Goal: Find contact information: Find contact information

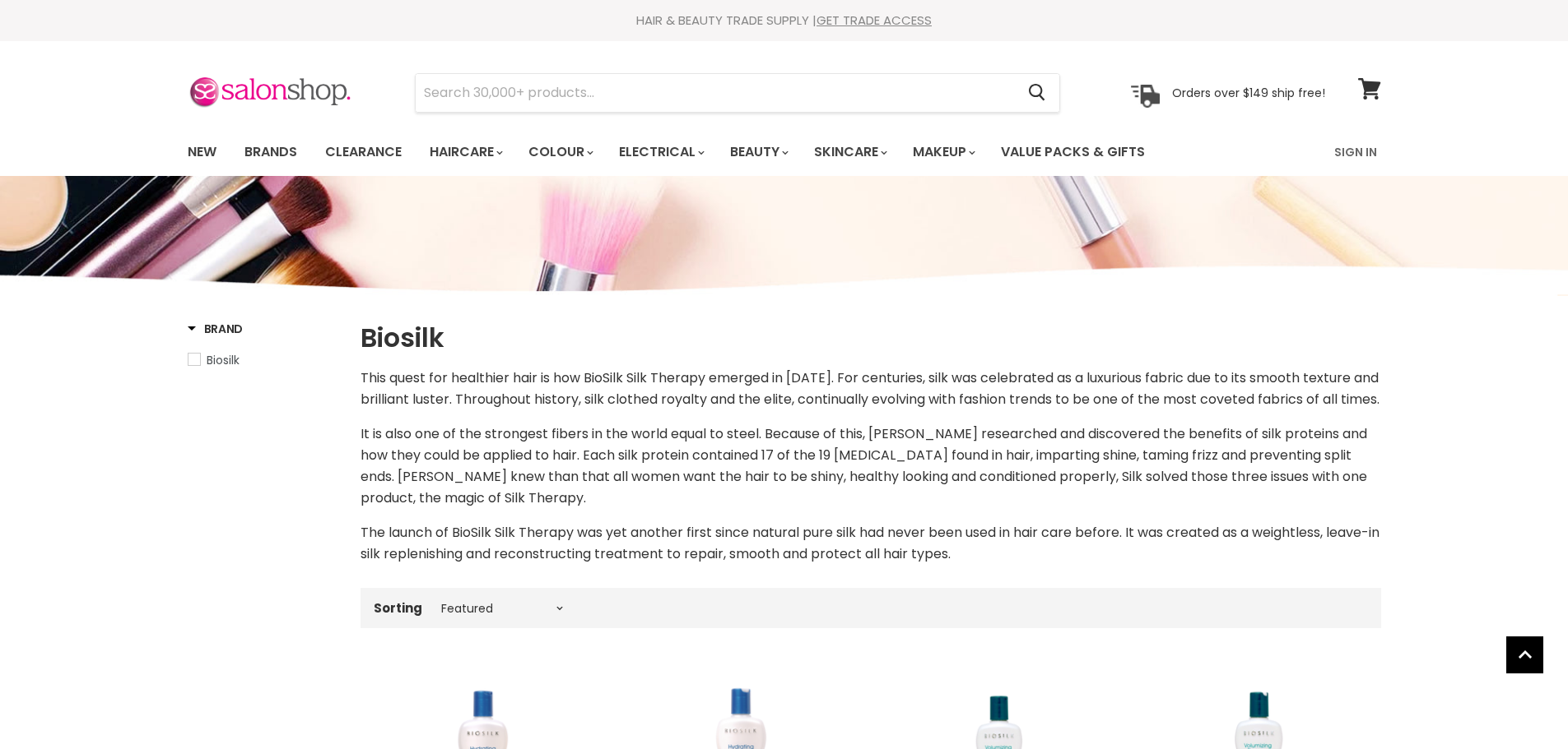
select select "manual"
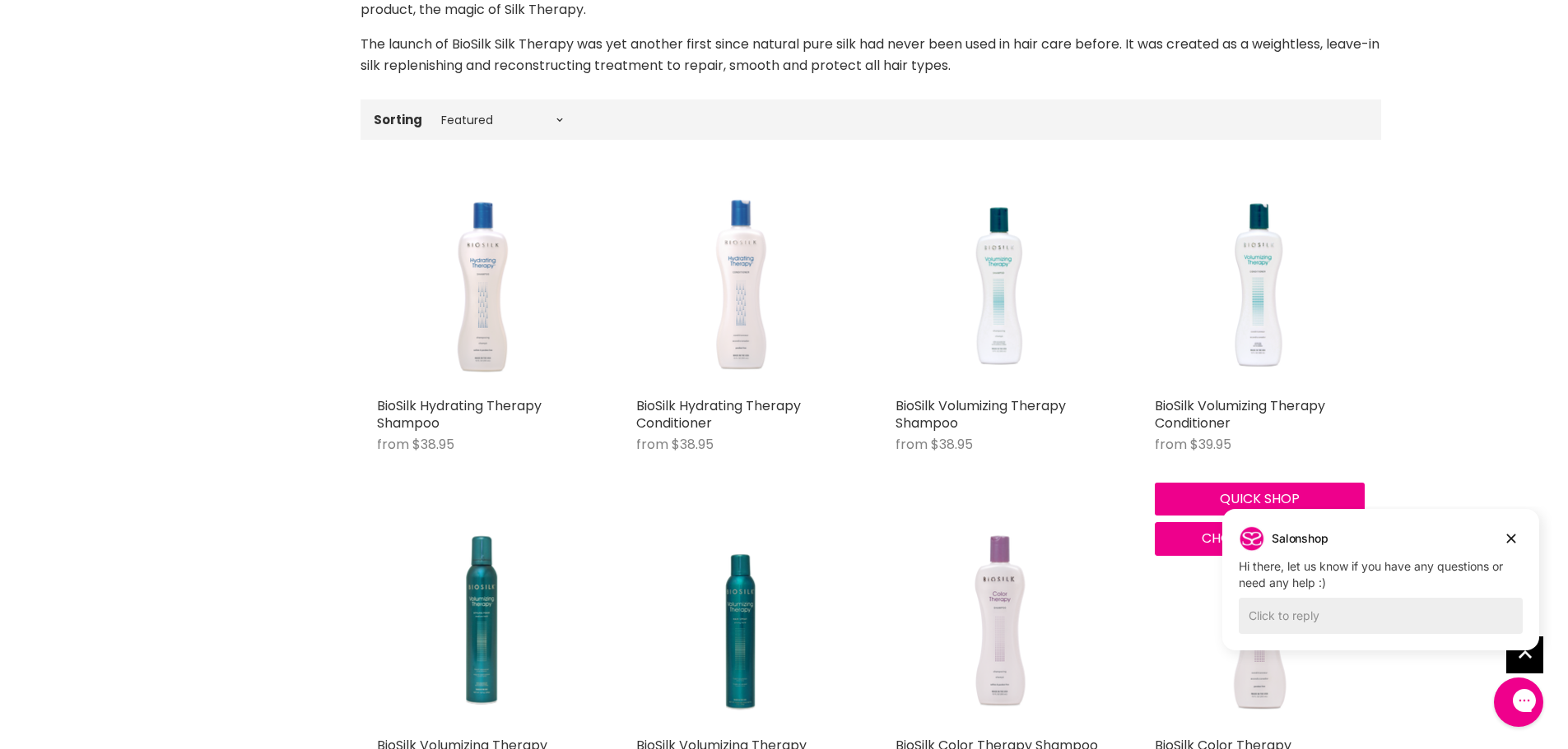
scroll to position [493, 0]
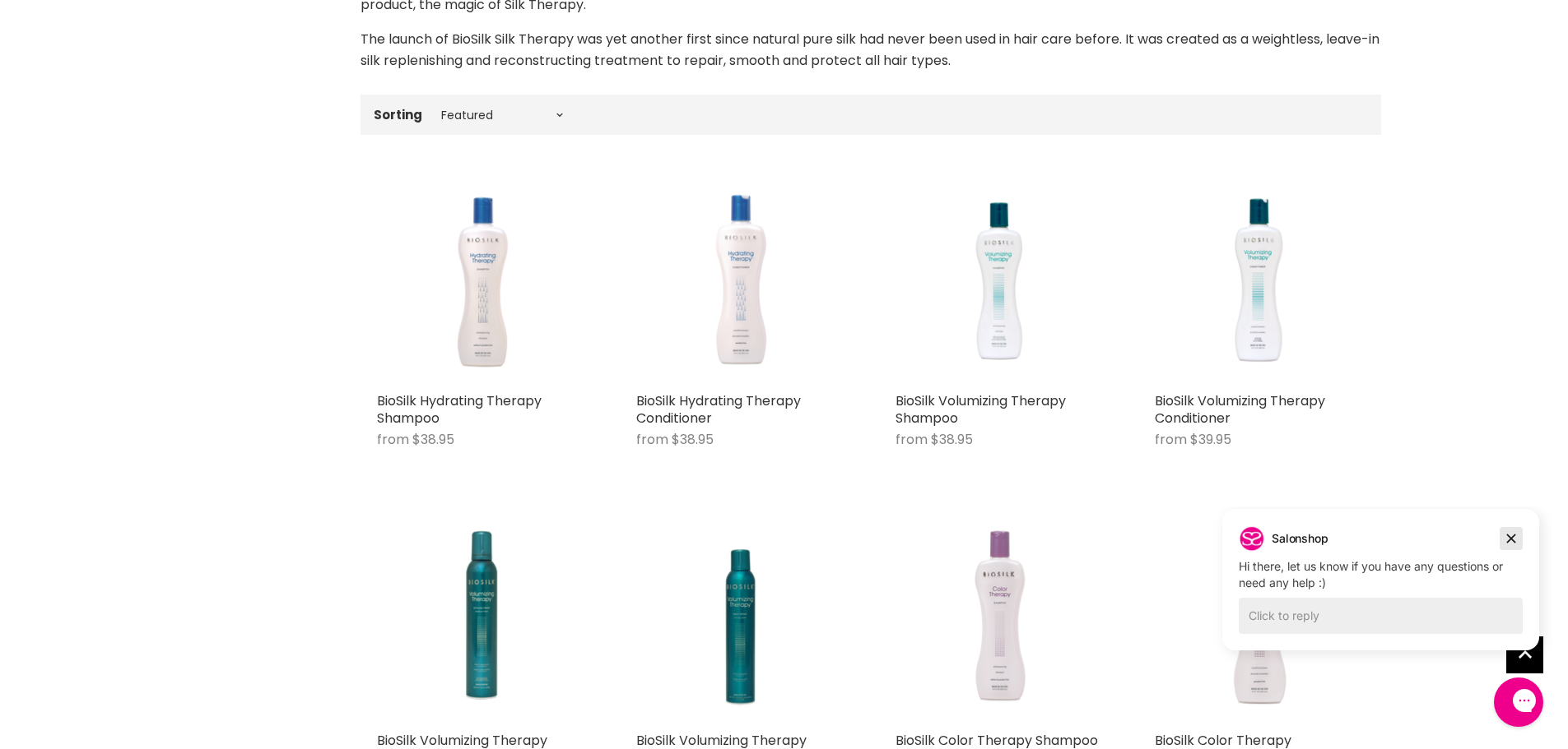
drag, startPoint x: 1512, startPoint y: 536, endPoint x: 2587, endPoint y: 978, distance: 1162.3
click at [1512, 536] on icon "Dismiss campaign" at bounding box center [1510, 539] width 17 height 20
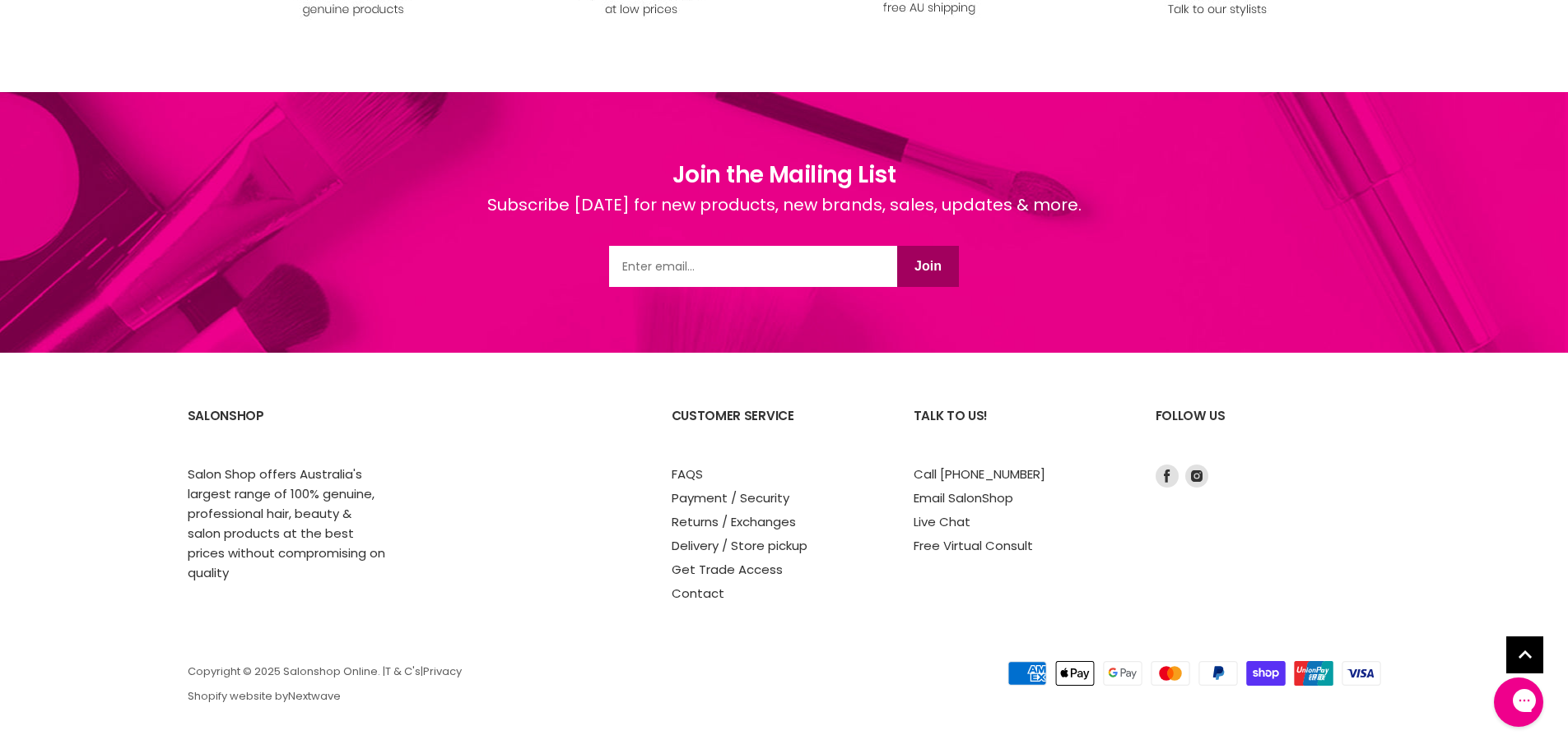
scroll to position [2284, 0]
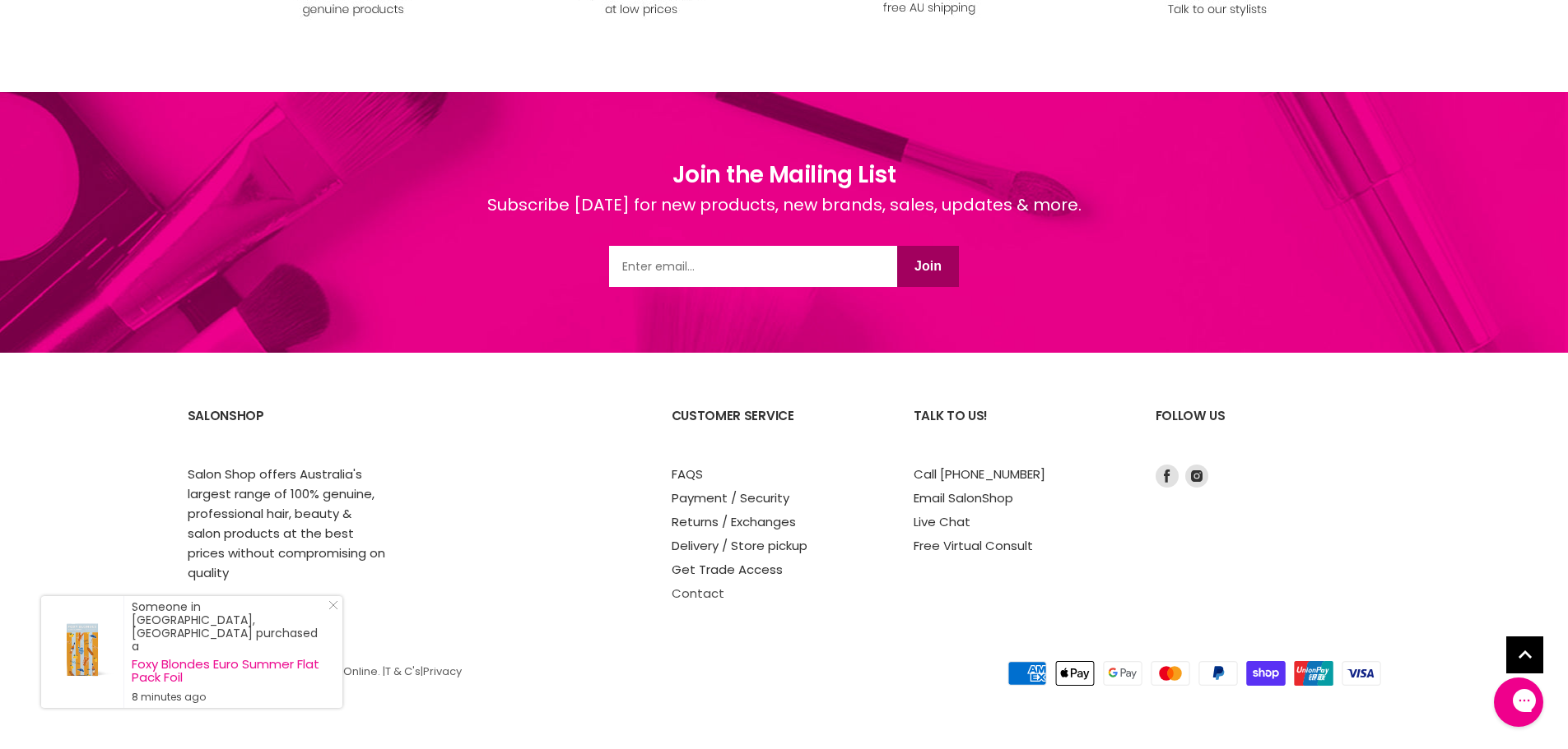
click at [703, 590] on link "Contact" at bounding box center [698, 594] width 53 height 18
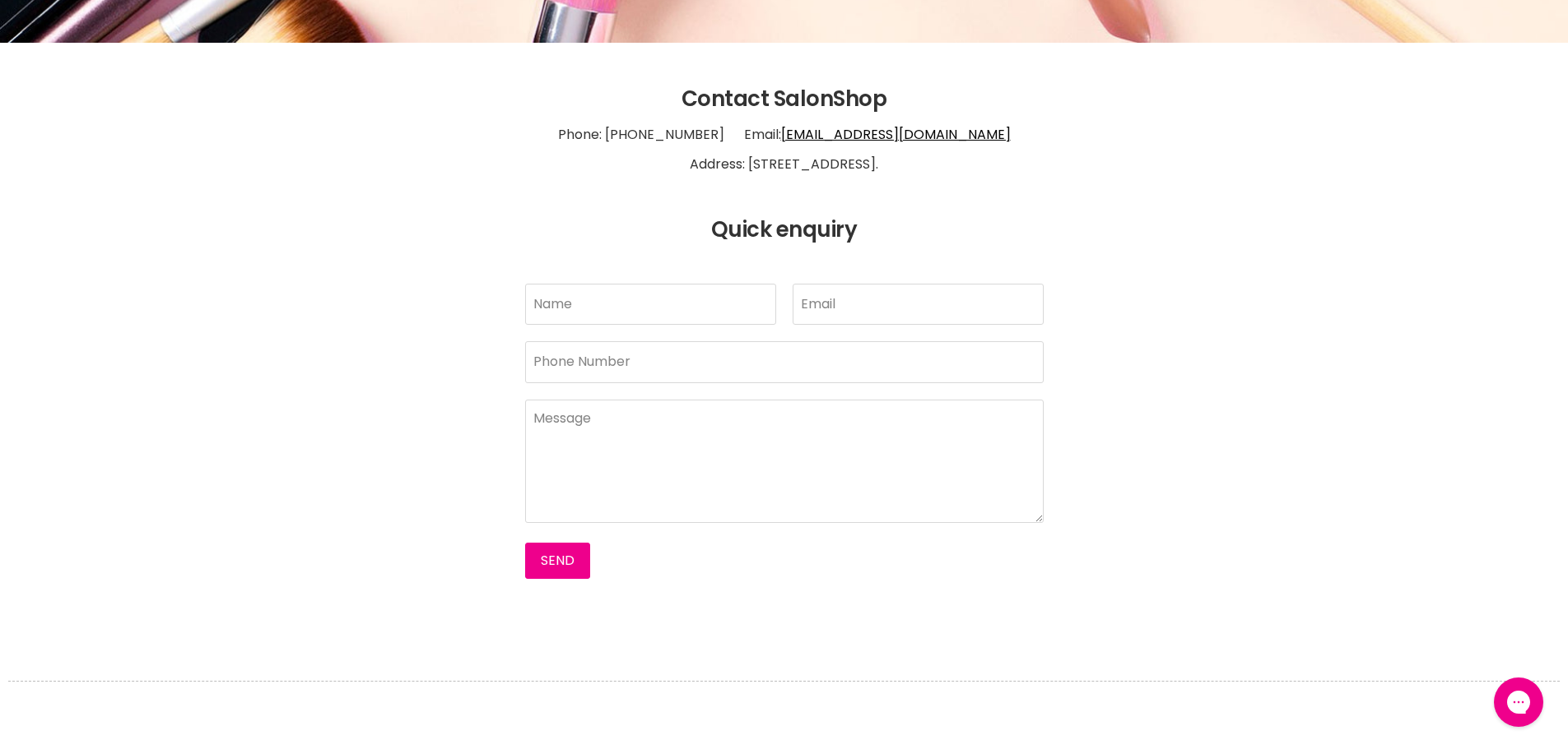
scroll to position [411, 0]
drag, startPoint x: 690, startPoint y: 161, endPoint x: 938, endPoint y: 173, distance: 248.3
click at [938, 173] on p "Phone: [PHONE_NUMBER] Email: [EMAIL_ADDRESS][DOMAIN_NAME] Address: [STREET_ADDR…" at bounding box center [784, 149] width 1194 height 76
copy p "[STREET_ADDRESS]."
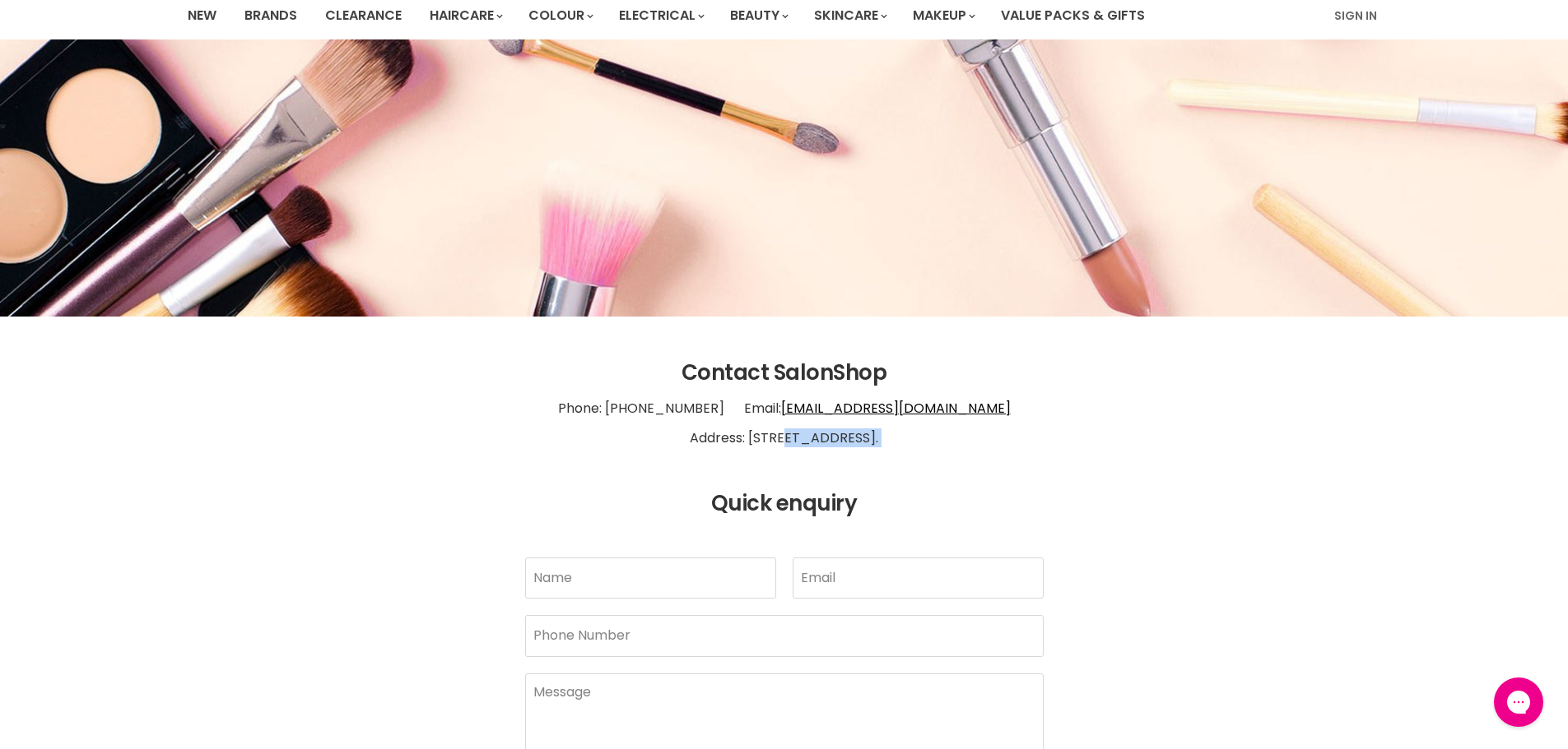
scroll to position [82, 0]
